Goal: Complete application form

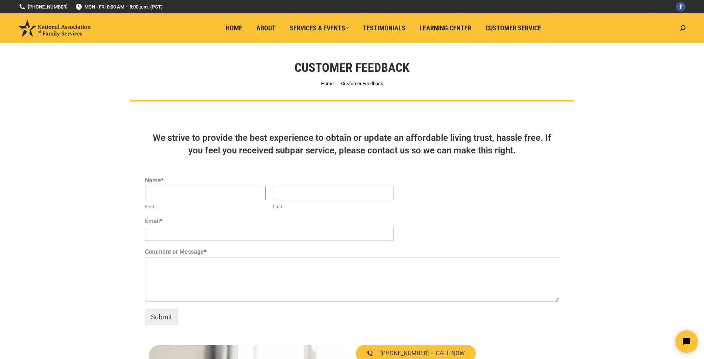
click at [160, 190] on input "First" at bounding box center [205, 193] width 121 height 14
type input "[PERSON_NAME]"
click at [286, 194] on input "Last" at bounding box center [333, 193] width 121 height 14
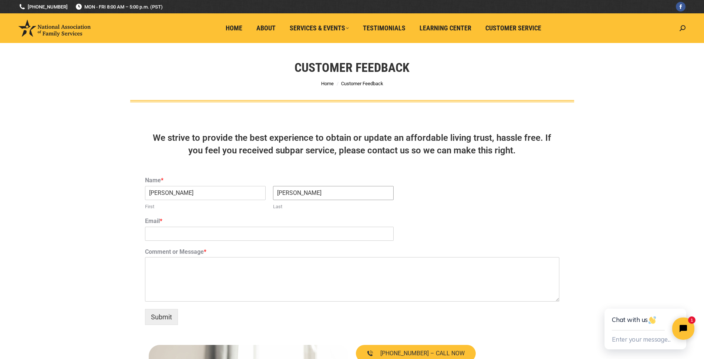
type input "[PERSON_NAME]"
click at [168, 230] on input "Email *" at bounding box center [269, 234] width 249 height 14
type input "[PERSON_NAME][EMAIL_ADDRESS][DOMAIN_NAME]"
click at [157, 272] on textarea "Comment or Message *" at bounding box center [352, 279] width 415 height 44
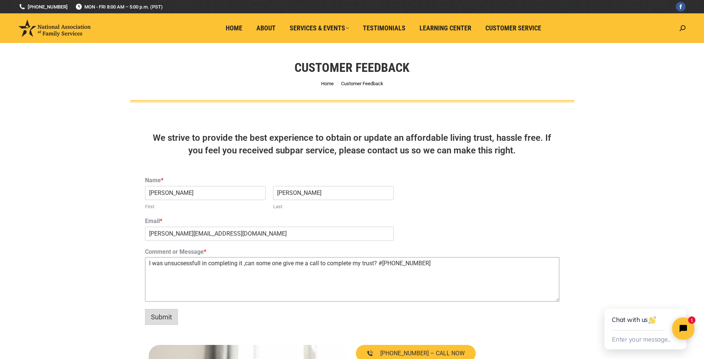
type textarea "I was unsucsessfull in completing it ,can some one give me a call to complete m…"
click at [153, 315] on button "Submit" at bounding box center [161, 317] width 33 height 16
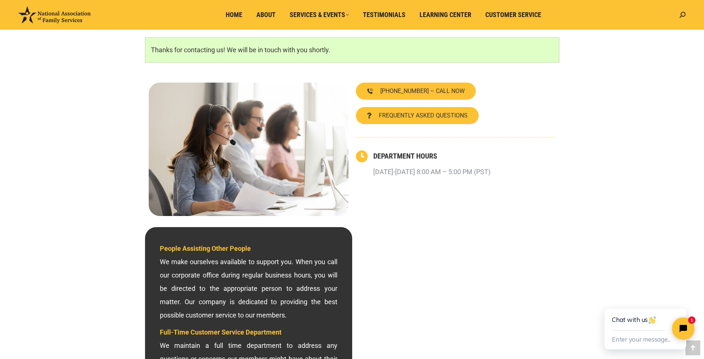
scroll to position [136, 0]
